Goal: Navigation & Orientation: Find specific page/section

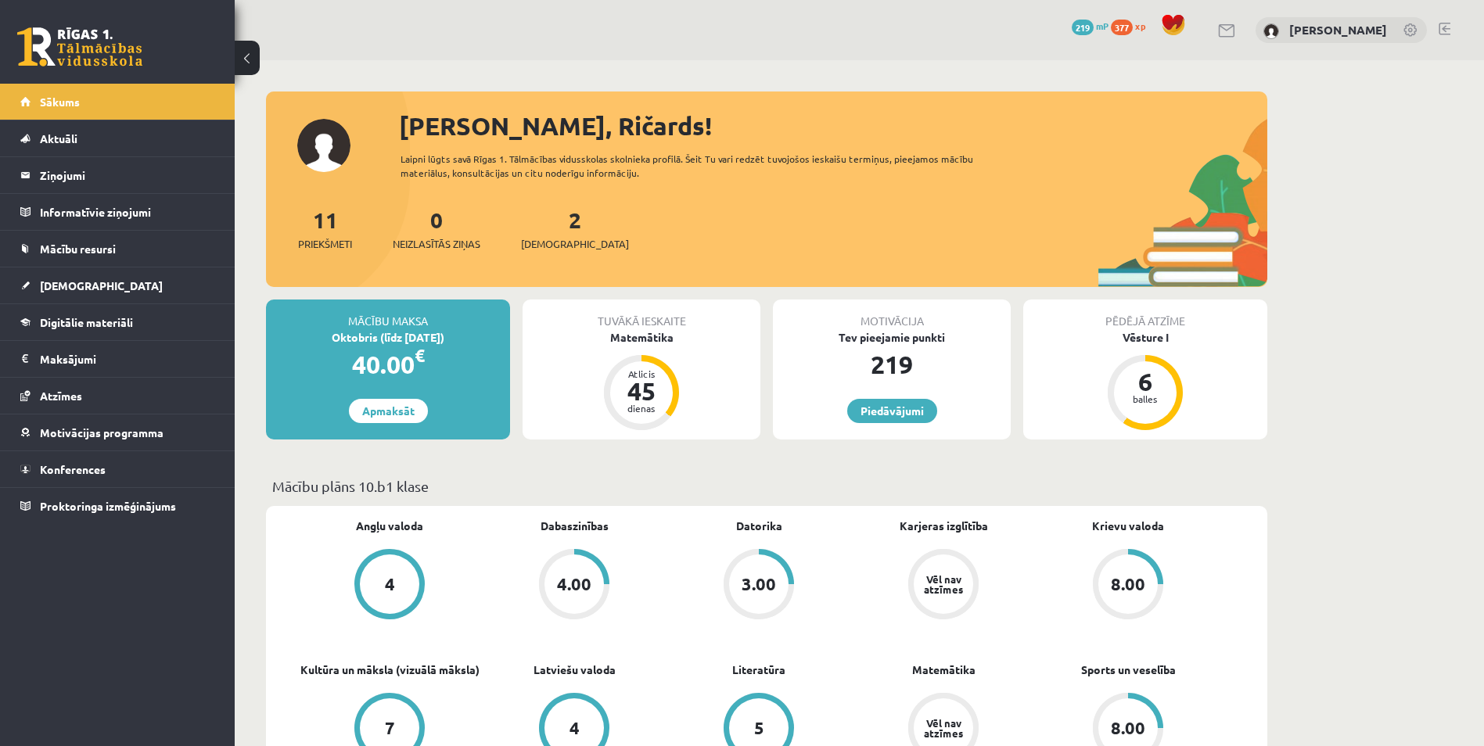
click at [557, 226] on div "2 Ieskaites" at bounding box center [575, 227] width 108 height 49
click at [555, 249] on span "[DEMOGRAPHIC_DATA]" at bounding box center [575, 244] width 108 height 16
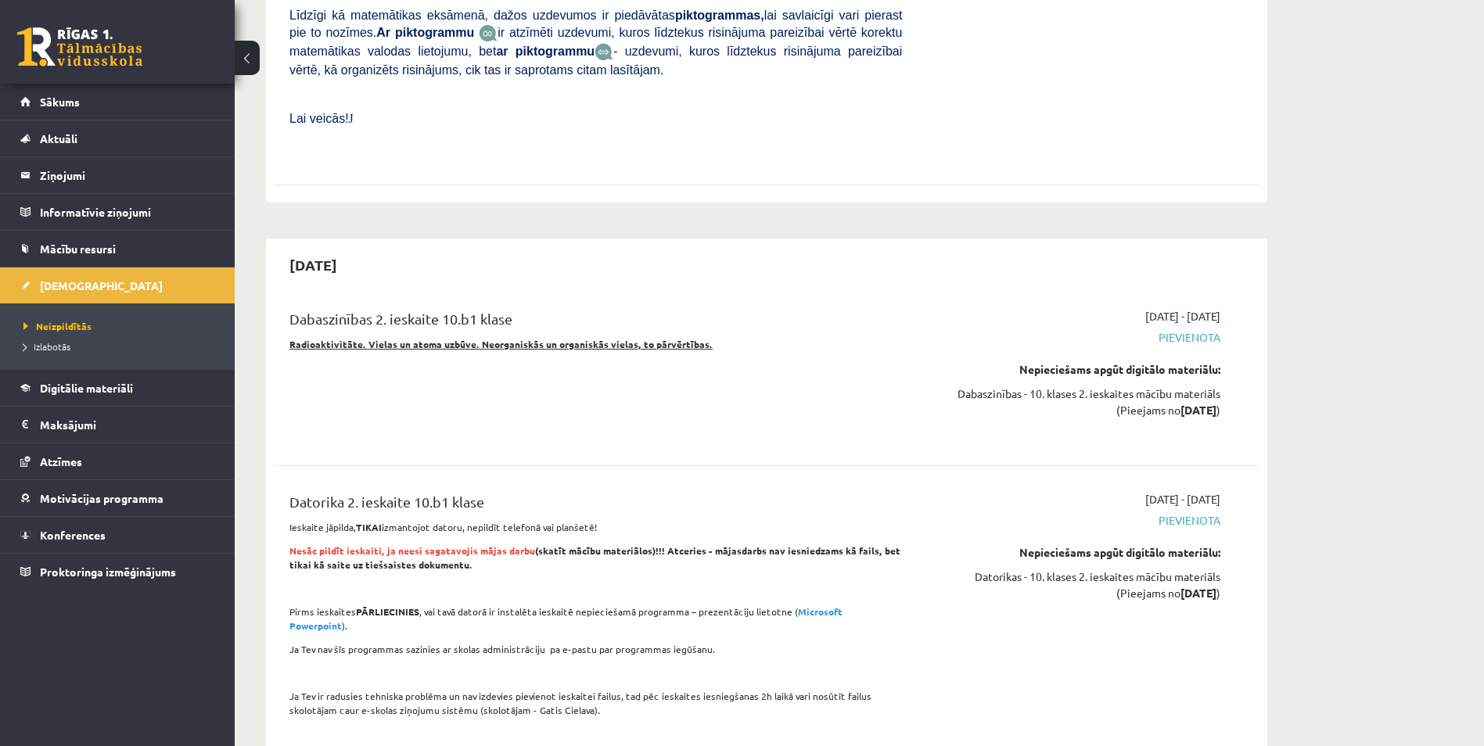
scroll to position [705, 0]
click at [196, 402] on link "Digitālie materiāli" at bounding box center [117, 388] width 195 height 36
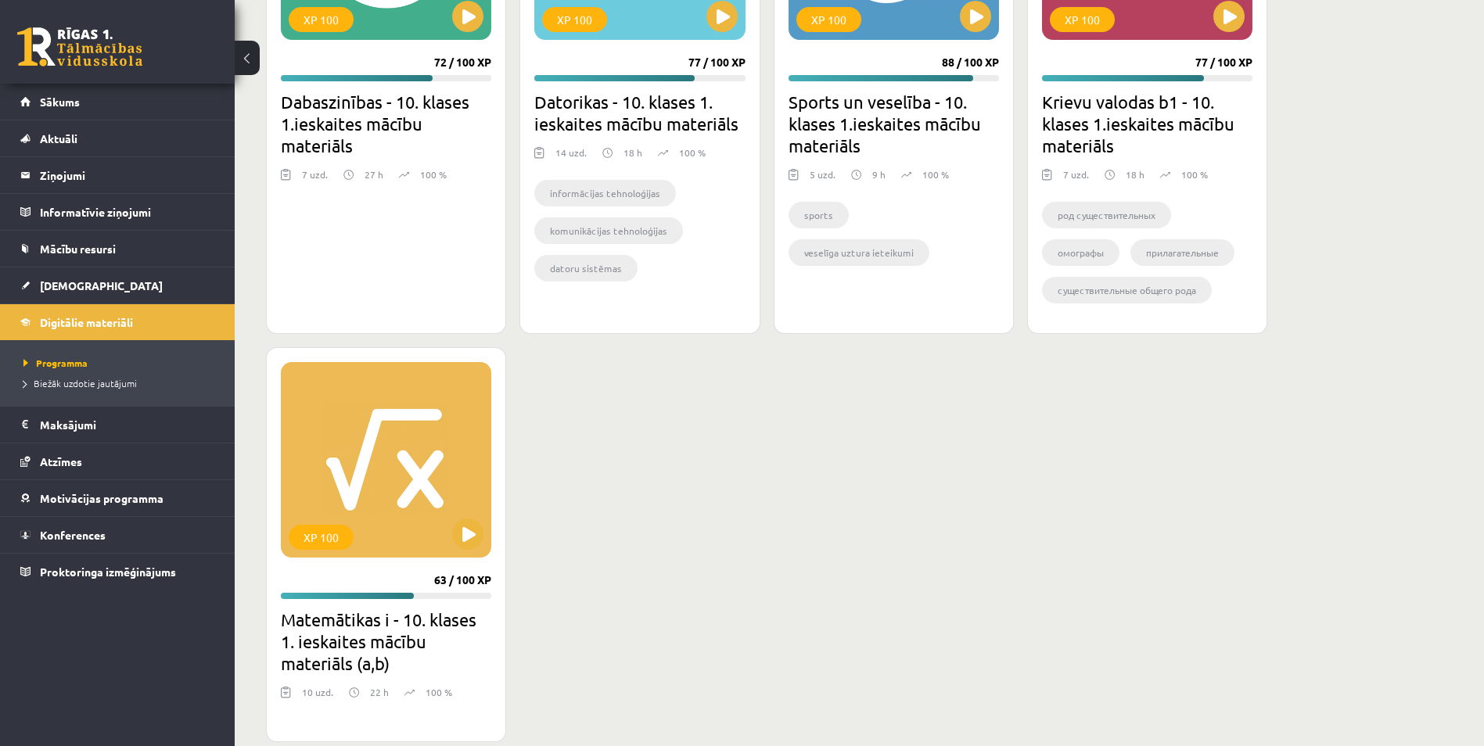
drag, startPoint x: 584, startPoint y: 476, endPoint x: 584, endPoint y: 459, distance: 18.0
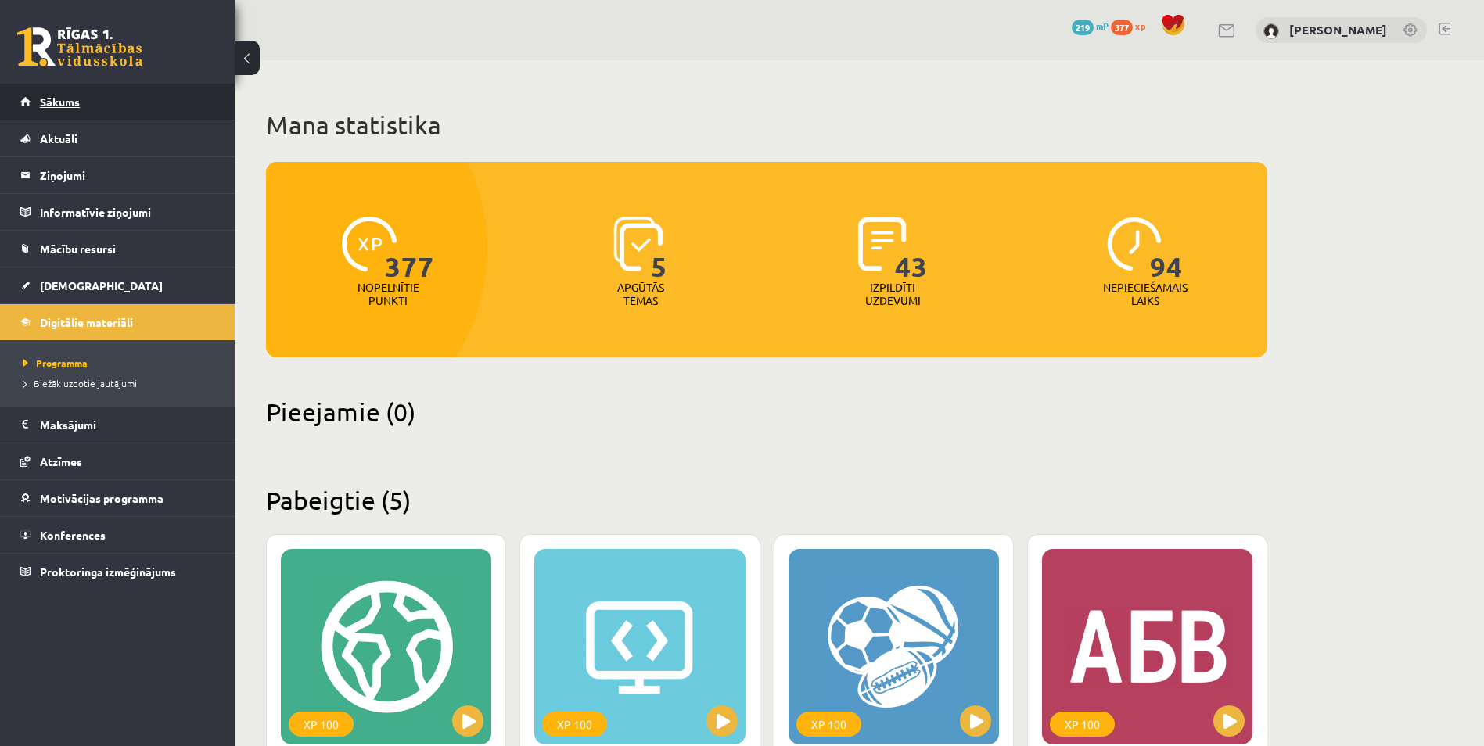
click at [56, 103] on span "Sākums" at bounding box center [60, 102] width 40 height 14
